Goal: Task Accomplishment & Management: Complete application form

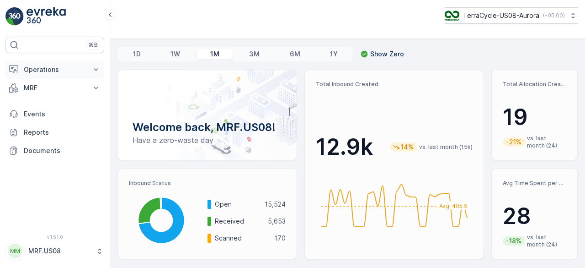
click at [55, 68] on p "Operations" at bounding box center [55, 69] width 62 height 9
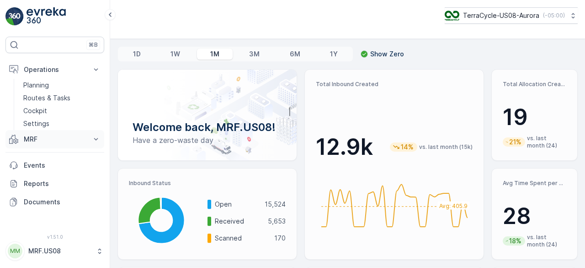
click at [37, 140] on p "MRF" at bounding box center [55, 138] width 62 height 9
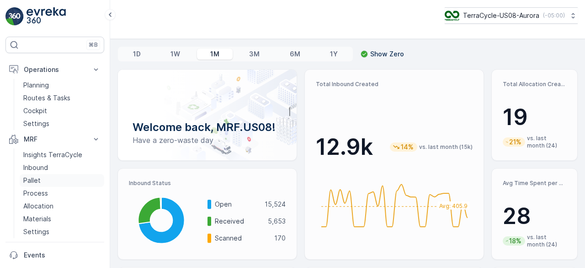
click at [36, 182] on p "Pallet" at bounding box center [31, 180] width 17 height 9
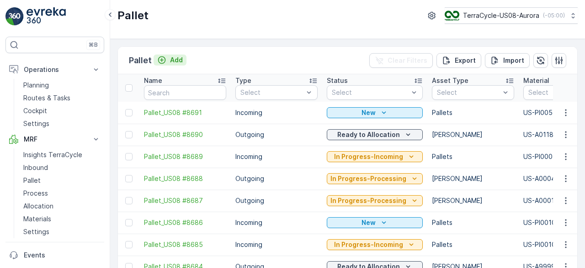
click at [163, 62] on icon "Add" at bounding box center [162, 60] width 8 height 8
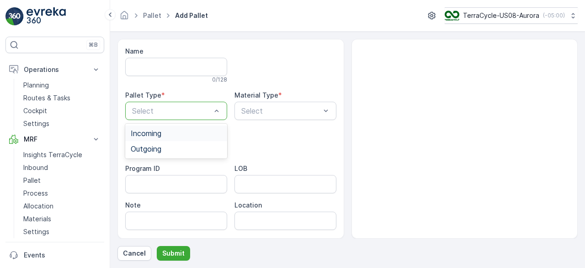
click at [182, 130] on div "Incoming" at bounding box center [176, 133] width 91 height 8
click at [261, 109] on div at bounding box center [281, 111] width 81 height 8
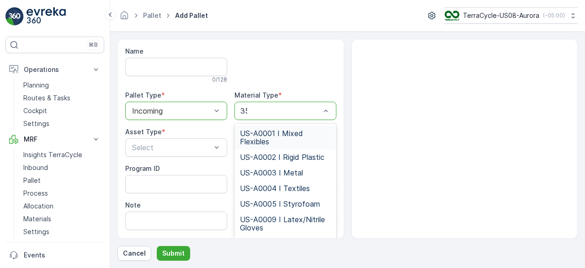
type input "356"
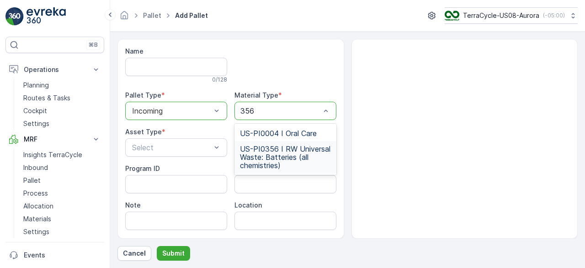
click at [269, 154] on span "US-PI0356 I RW Universal Waste: Batteries (all chemistries)" at bounding box center [285, 157] width 91 height 25
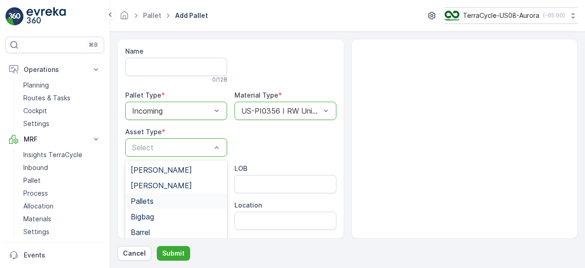
click at [160, 201] on div "Pallets" at bounding box center [176, 201] width 91 height 8
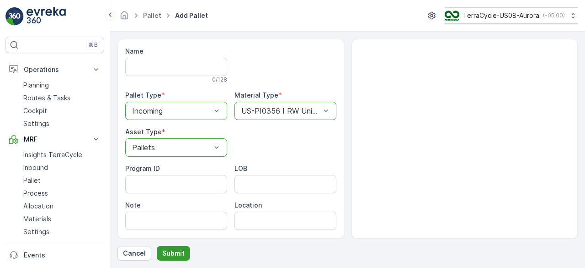
click at [169, 253] on p "Submit" at bounding box center [173, 252] width 22 height 9
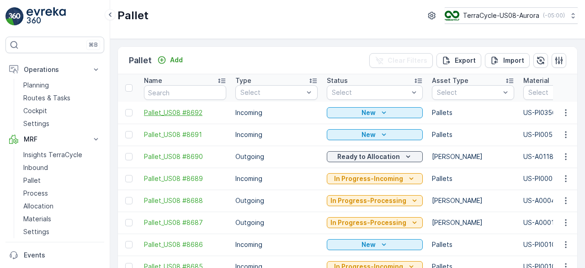
click at [188, 112] on span "Pallet_US08 #8692" at bounding box center [185, 112] width 82 height 9
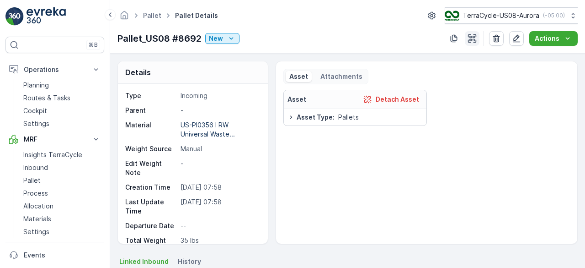
click at [476, 37] on icon "button" at bounding box center [472, 38] width 8 height 8
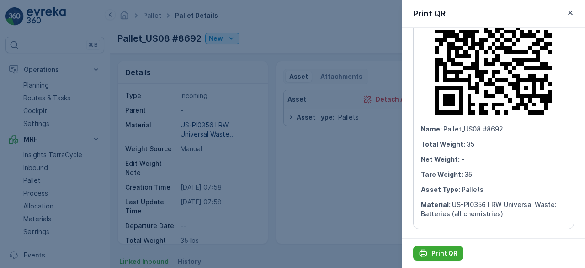
scroll to position [63, 0]
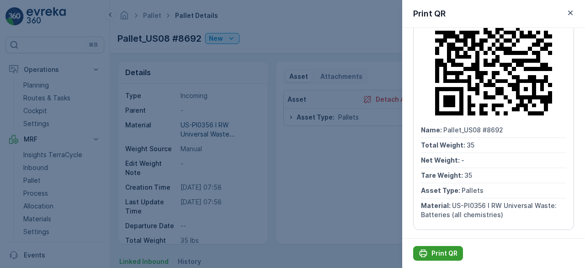
click at [435, 250] on p "Print QR" at bounding box center [445, 252] width 26 height 9
click at [568, 11] on icon "button" at bounding box center [570, 12] width 9 height 9
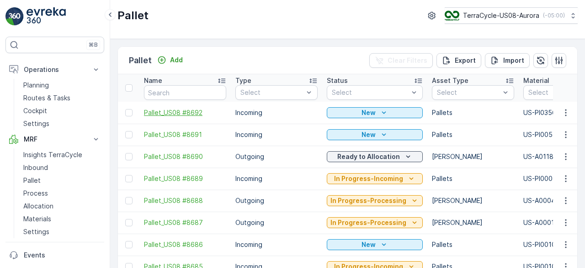
click at [187, 111] on span "Pallet_US08 #8692" at bounding box center [185, 112] width 82 height 9
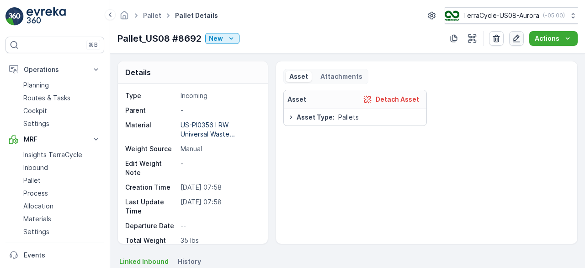
click at [512, 35] on button "button" at bounding box center [517, 38] width 15 height 15
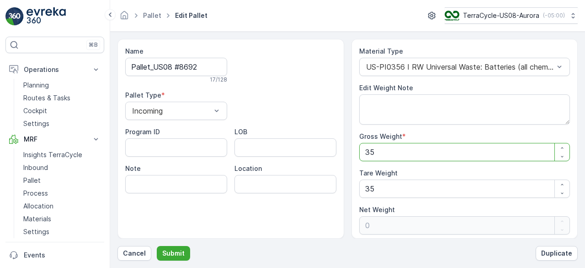
click at [402, 150] on Weight "35" at bounding box center [464, 152] width 211 height 18
type Weight "1"
type Weight "-34"
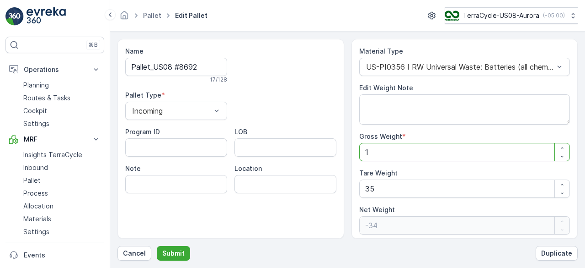
type Weight "14"
type Weight "-21"
type Weight "148"
type Weight "113"
type Weight "1485"
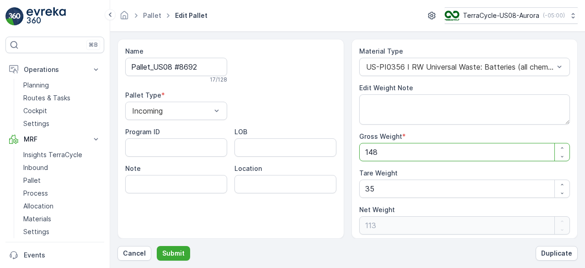
type Weight "1450"
type Weight "1485"
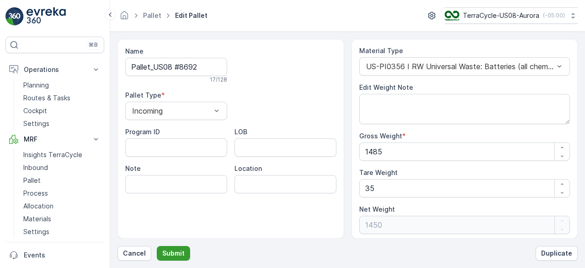
click at [174, 251] on p "Submit" at bounding box center [173, 252] width 22 height 9
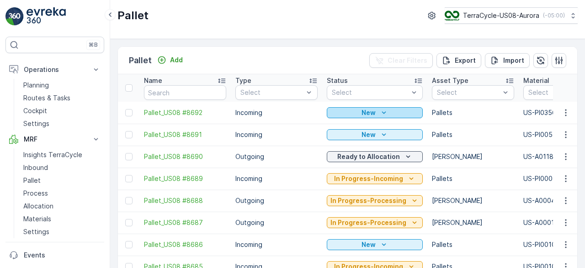
click at [406, 113] on div "New" at bounding box center [375, 112] width 89 height 9
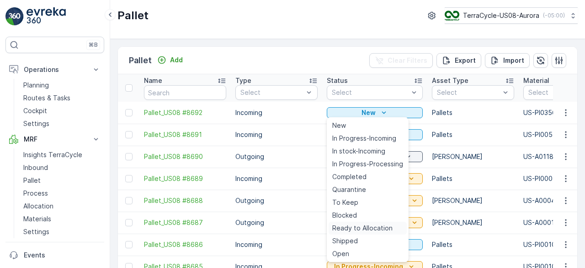
click at [364, 227] on span "Ready to Allocation" at bounding box center [363, 227] width 60 height 9
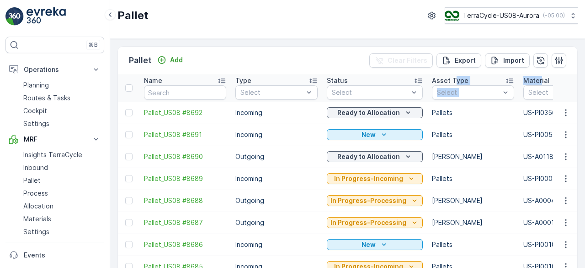
drag, startPoint x: 537, startPoint y: 78, endPoint x: 450, endPoint y: 75, distance: 86.5
click at [553, 79] on th at bounding box center [565, 87] width 25 height 27
click at [564, 56] on button "button" at bounding box center [559, 60] width 15 height 15
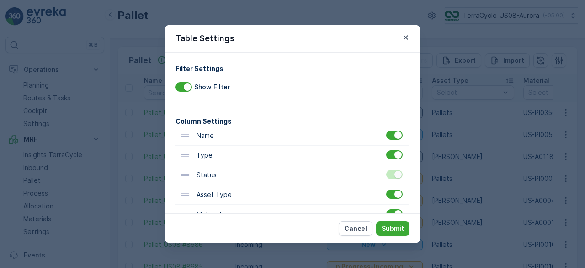
drag, startPoint x: 343, startPoint y: 36, endPoint x: 300, endPoint y: 31, distance: 43.3
click at [300, 31] on div "Table Settings" at bounding box center [293, 39] width 256 height 28
click at [359, 226] on p "Cancel" at bounding box center [355, 228] width 23 height 9
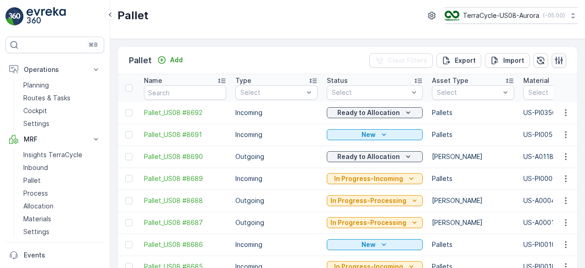
click at [556, 61] on icon "button" at bounding box center [559, 60] width 9 height 9
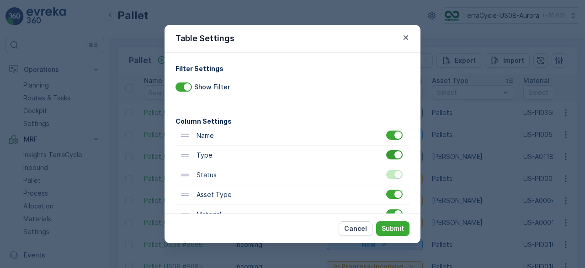
click at [394, 159] on div at bounding box center [394, 154] width 16 height 9
click at [386, 150] on input "checkbox" at bounding box center [386, 150] width 0 height 0
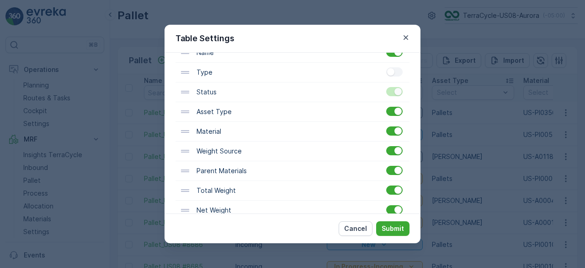
scroll to position [84, 0]
click at [396, 234] on button "Submit" at bounding box center [392, 228] width 33 height 15
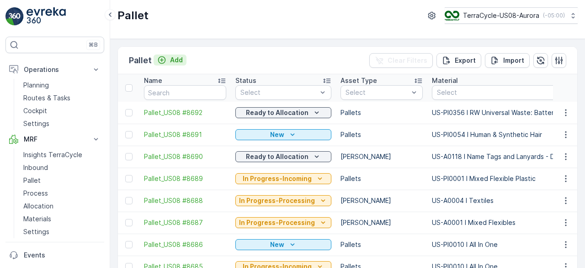
click at [179, 60] on p "Add" at bounding box center [176, 59] width 13 height 9
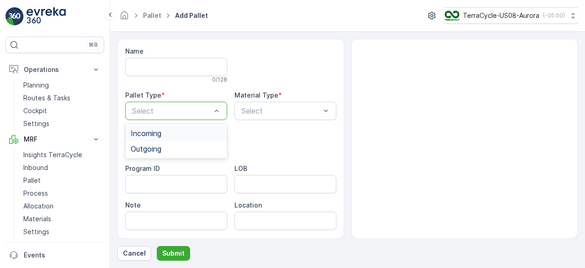
click at [191, 129] on div "Incoming" at bounding box center [176, 133] width 91 height 8
click at [262, 111] on div at bounding box center [281, 111] width 81 height 8
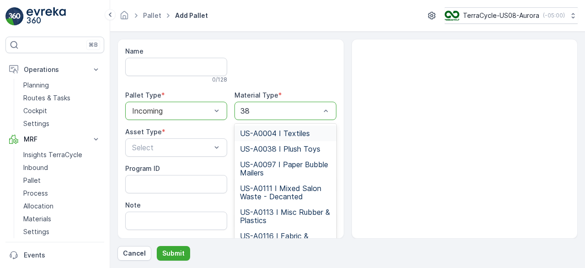
type input "388"
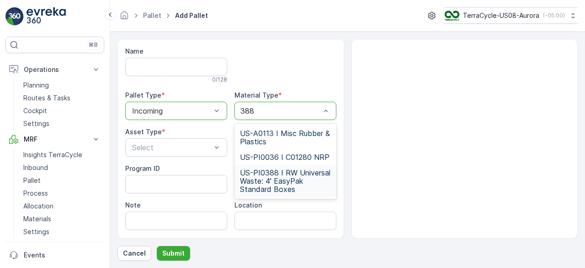
click at [285, 175] on span "US-PI0388 I RW Universal Waste: 4' EasyPak Standard Boxes" at bounding box center [285, 180] width 91 height 25
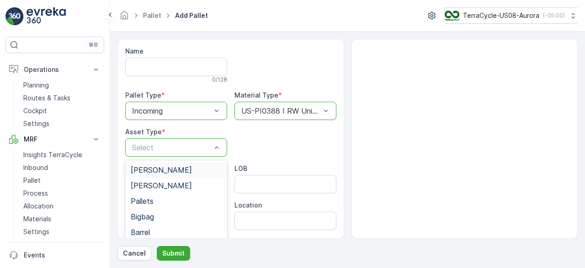
click at [159, 155] on div "Select" at bounding box center [176, 147] width 102 height 18
click at [162, 201] on div "Pallets" at bounding box center [176, 201] width 91 height 8
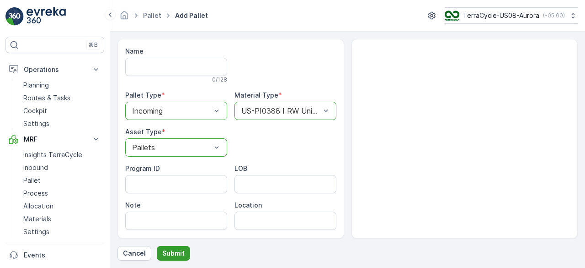
click at [175, 252] on p "Submit" at bounding box center [173, 252] width 22 height 9
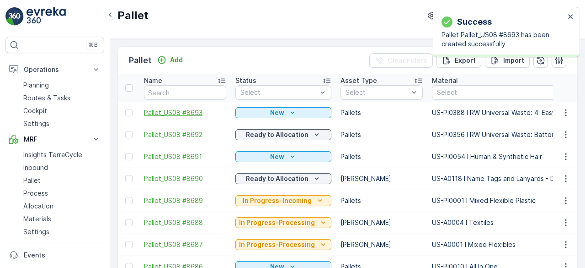
click at [186, 113] on span "Pallet_US08 #8693" at bounding box center [185, 112] width 82 height 9
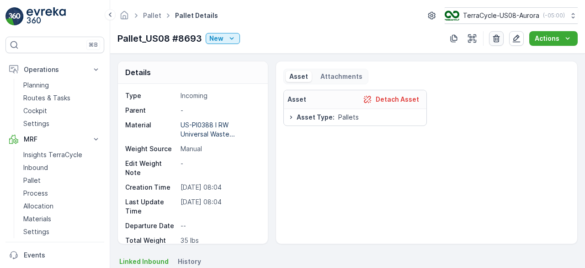
click at [499, 38] on icon "button" at bounding box center [496, 38] width 9 height 9
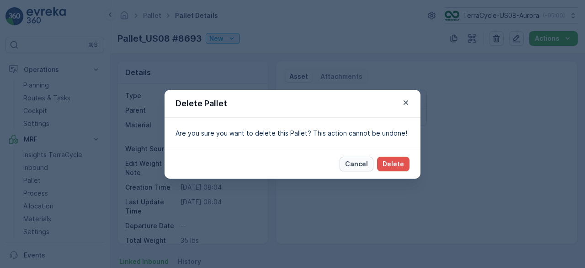
click at [364, 162] on p "Cancel" at bounding box center [356, 163] width 23 height 9
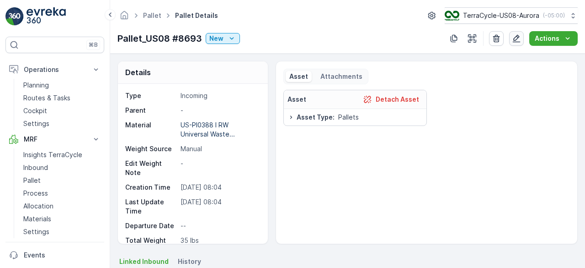
click at [521, 37] on icon "button" at bounding box center [516, 38] width 9 height 9
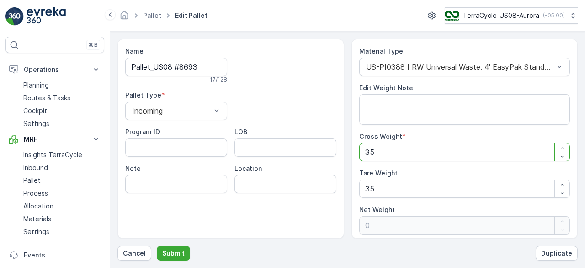
click at [392, 150] on Weight "35" at bounding box center [464, 152] width 211 height 18
type Weight "6"
type Weight "-29"
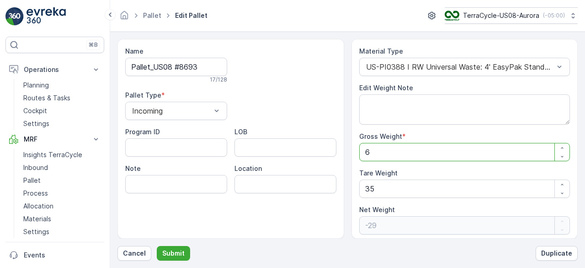
type Weight "65"
type Weight "30"
type Weight "656"
type Weight "621"
type Weight "656"
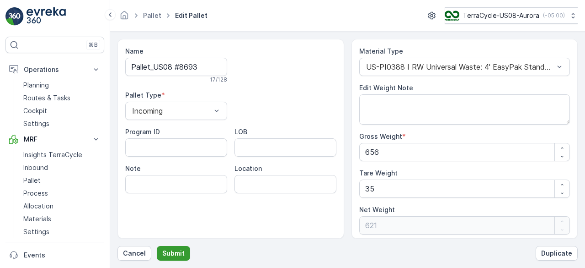
click at [177, 246] on button "Submit" at bounding box center [173, 253] width 33 height 15
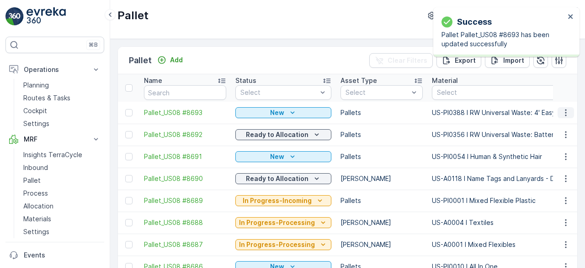
click at [565, 111] on icon "button" at bounding box center [565, 112] width 1 height 7
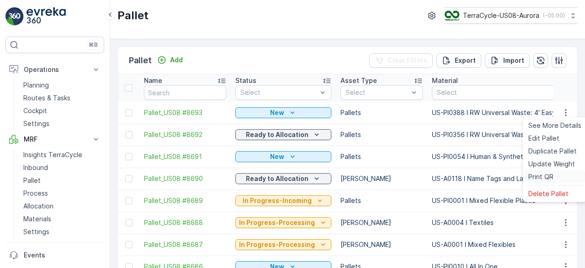
click at [539, 178] on span "Print QR" at bounding box center [541, 176] width 25 height 9
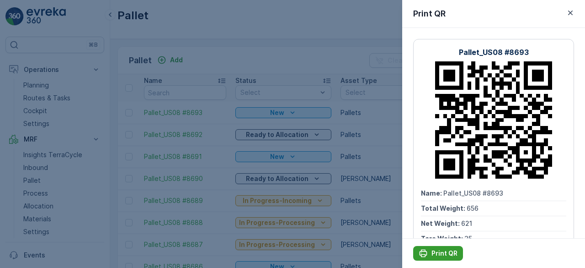
click at [444, 249] on p "Print QR" at bounding box center [445, 252] width 26 height 9
click at [379, 117] on div at bounding box center [292, 134] width 585 height 268
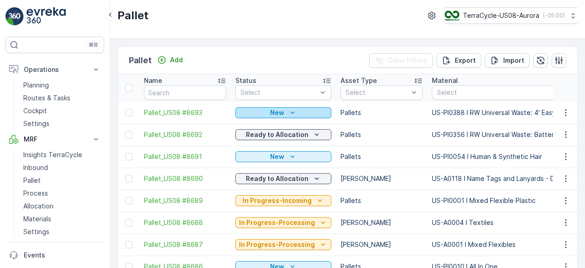
click at [315, 110] on div "New" at bounding box center [283, 112] width 89 height 9
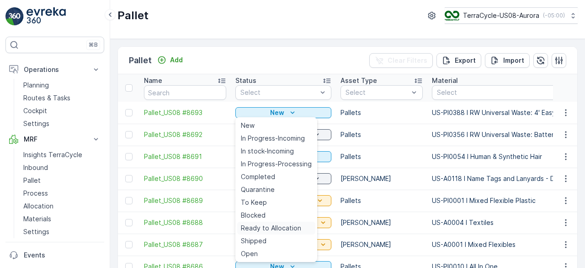
click at [284, 228] on span "Ready to Allocation" at bounding box center [271, 227] width 60 height 9
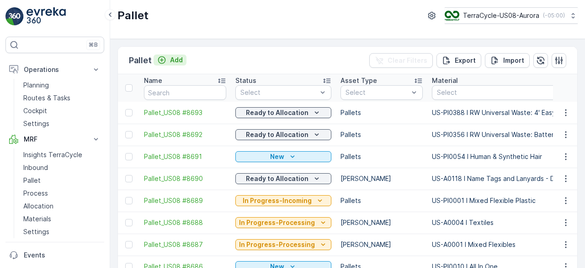
click at [171, 56] on p "Add" at bounding box center [176, 59] width 13 height 9
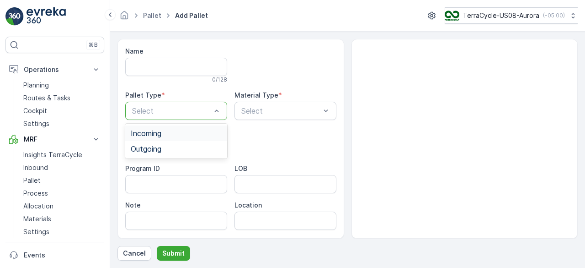
click at [174, 130] on div "Incoming" at bounding box center [176, 133] width 91 height 8
click at [265, 104] on div "Select" at bounding box center [286, 111] width 102 height 18
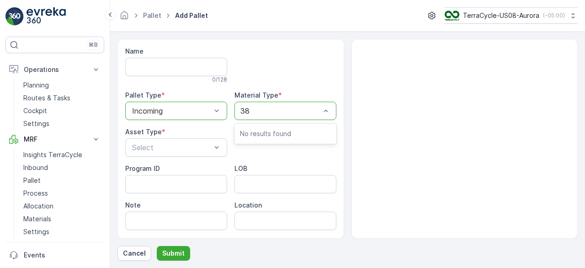
type input "3"
click at [265, 104] on div "Select" at bounding box center [286, 111] width 102 height 18
click at [268, 107] on div at bounding box center [281, 111] width 81 height 8
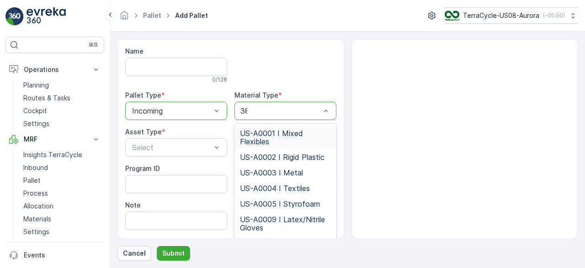
type input "389"
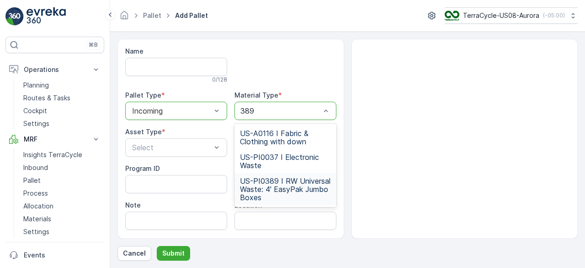
click at [281, 187] on span "US-PI0389 I RW Universal Waste: 4' EasyPak Jumbo Boxes" at bounding box center [285, 189] width 91 height 25
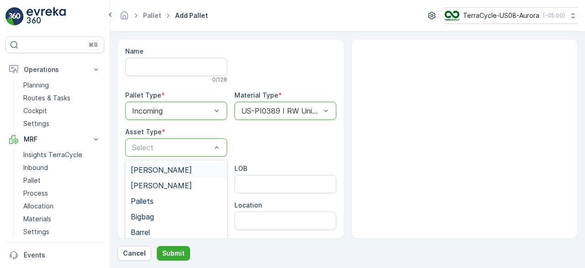
click at [168, 138] on div "Select" at bounding box center [176, 147] width 102 height 18
click at [161, 204] on div "Pallets" at bounding box center [176, 201] width 102 height 16
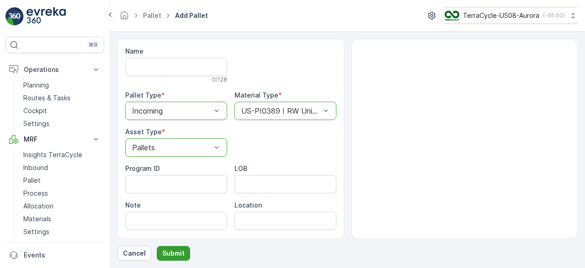
click at [169, 252] on p "Submit" at bounding box center [173, 252] width 22 height 9
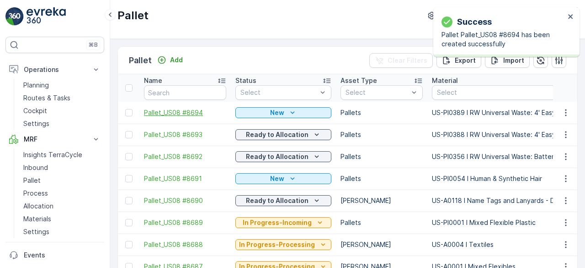
click at [174, 108] on span "Pallet_US08 #8694" at bounding box center [185, 112] width 82 height 9
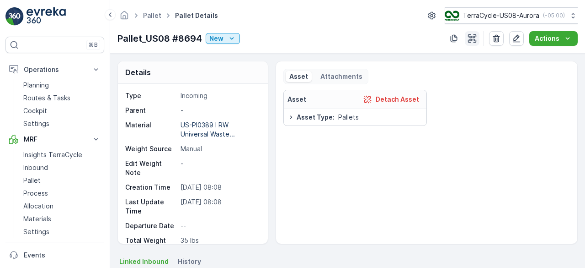
click at [468, 34] on icon "button" at bounding box center [472, 38] width 9 height 9
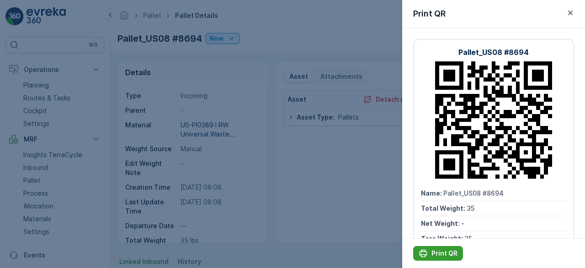
click at [436, 253] on p "Print QR" at bounding box center [445, 252] width 26 height 9
click at [350, 190] on div at bounding box center [292, 134] width 585 height 268
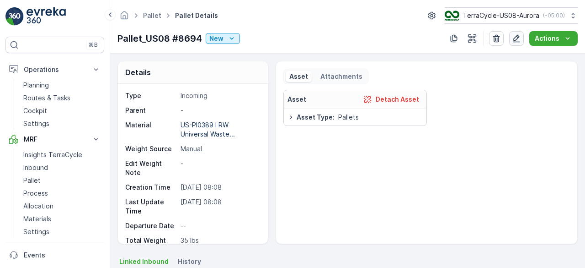
click at [519, 37] on icon "button" at bounding box center [517, 39] width 8 height 8
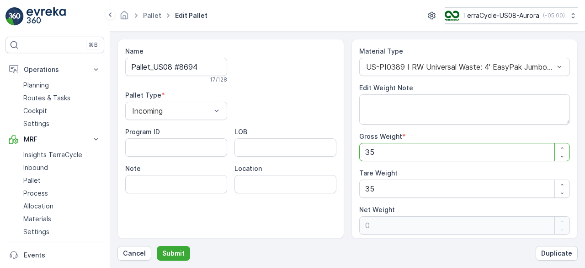
click at [411, 156] on Weight "35" at bounding box center [464, 152] width 211 height 18
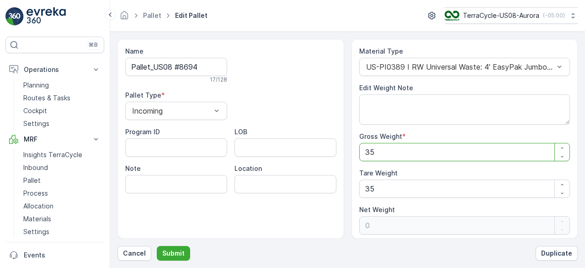
type Weight "6"
type Weight "-29"
type Weight "68"
type Weight "33"
type Weight "686"
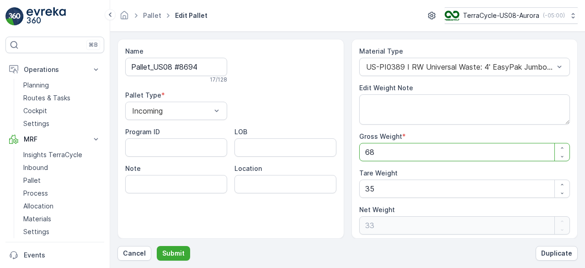
type Weight "651"
type Weight "686"
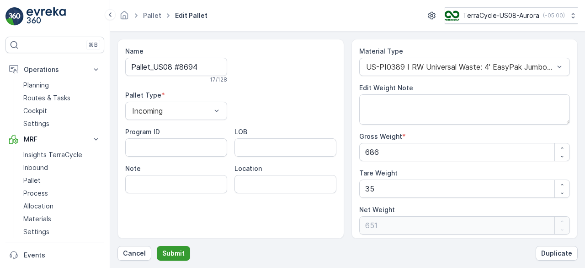
click at [160, 253] on button "Submit" at bounding box center [173, 253] width 33 height 15
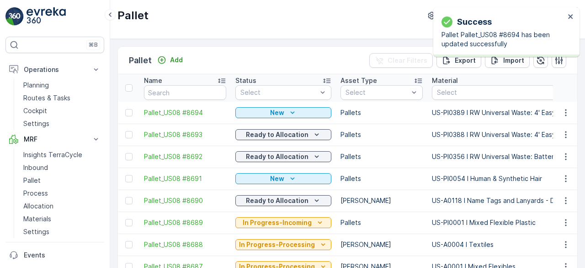
click at [319, 103] on td "New" at bounding box center [283, 113] width 105 height 22
click at [313, 113] on div "New" at bounding box center [283, 112] width 89 height 9
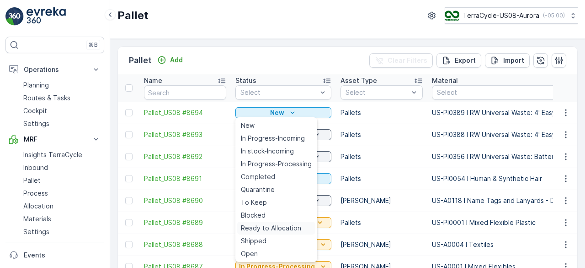
click at [275, 229] on span "Ready to Allocation" at bounding box center [271, 227] width 60 height 9
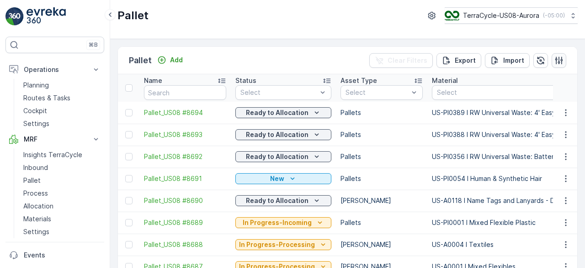
click at [560, 56] on icon "button" at bounding box center [560, 60] width 8 height 8
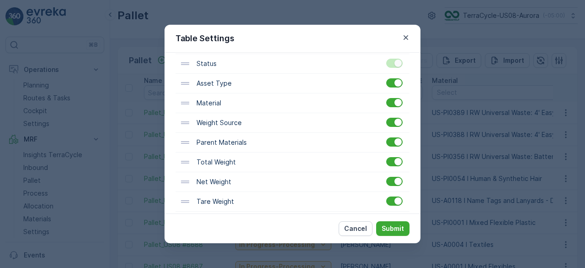
scroll to position [113, 0]
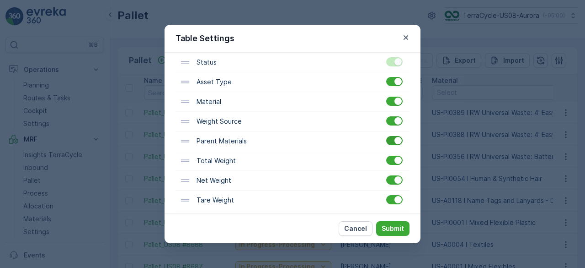
click at [397, 140] on div at bounding box center [398, 140] width 7 height 7
click at [386, 136] on input "checkbox" at bounding box center [386, 136] width 0 height 0
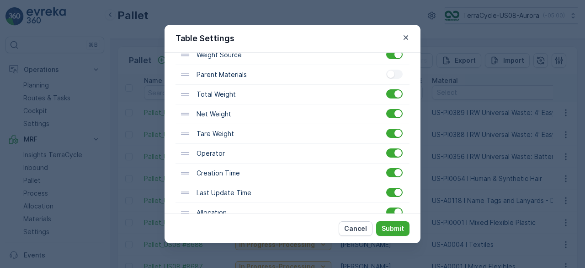
scroll to position [178, 0]
click at [397, 152] on div at bounding box center [398, 153] width 7 height 7
click at [386, 149] on input "checkbox" at bounding box center [386, 149] width 0 height 0
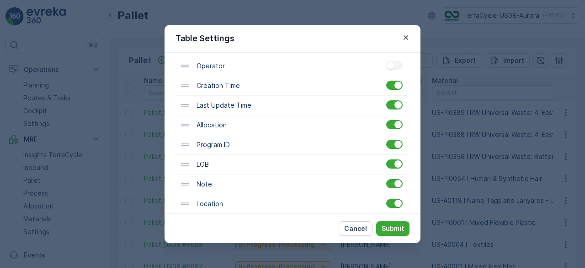
scroll to position [275, 0]
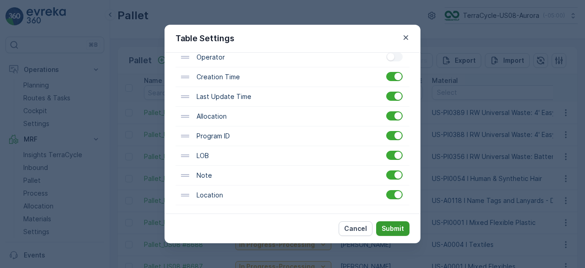
click at [396, 231] on p "Submit" at bounding box center [393, 228] width 22 height 9
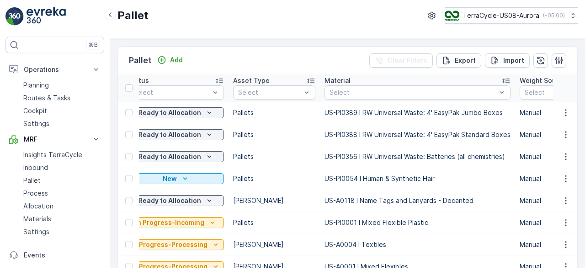
scroll to position [0, 0]
